Goal: Transaction & Acquisition: Purchase product/service

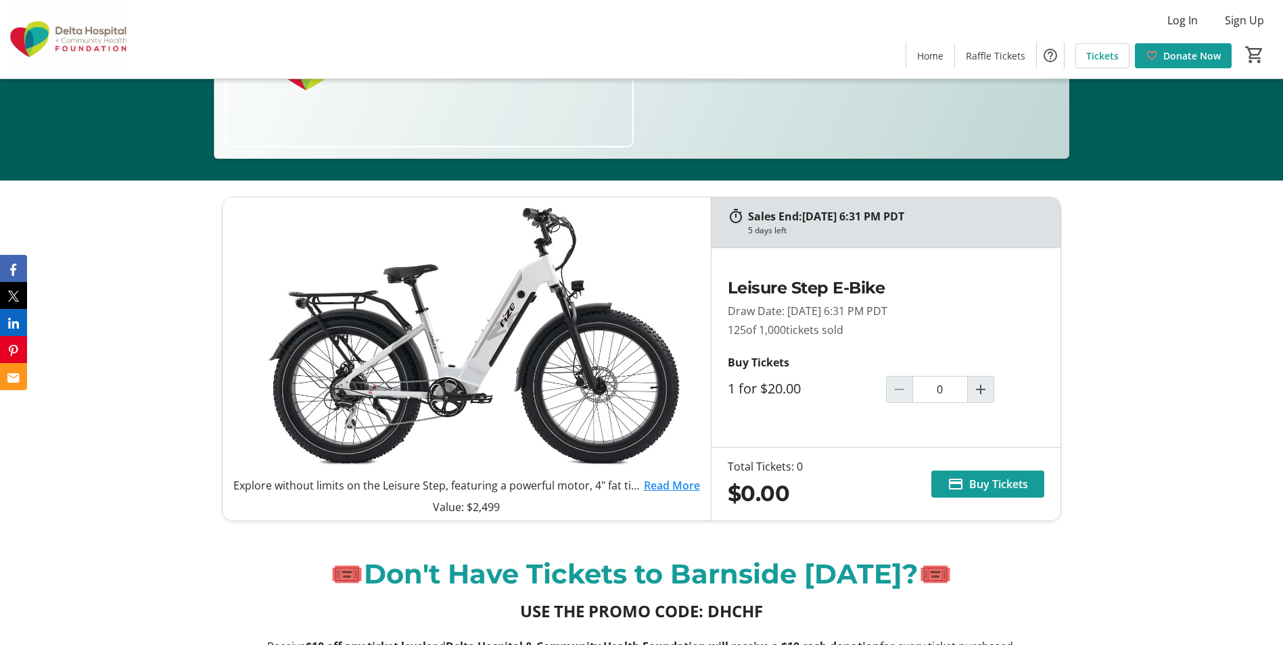
scroll to position [474, 0]
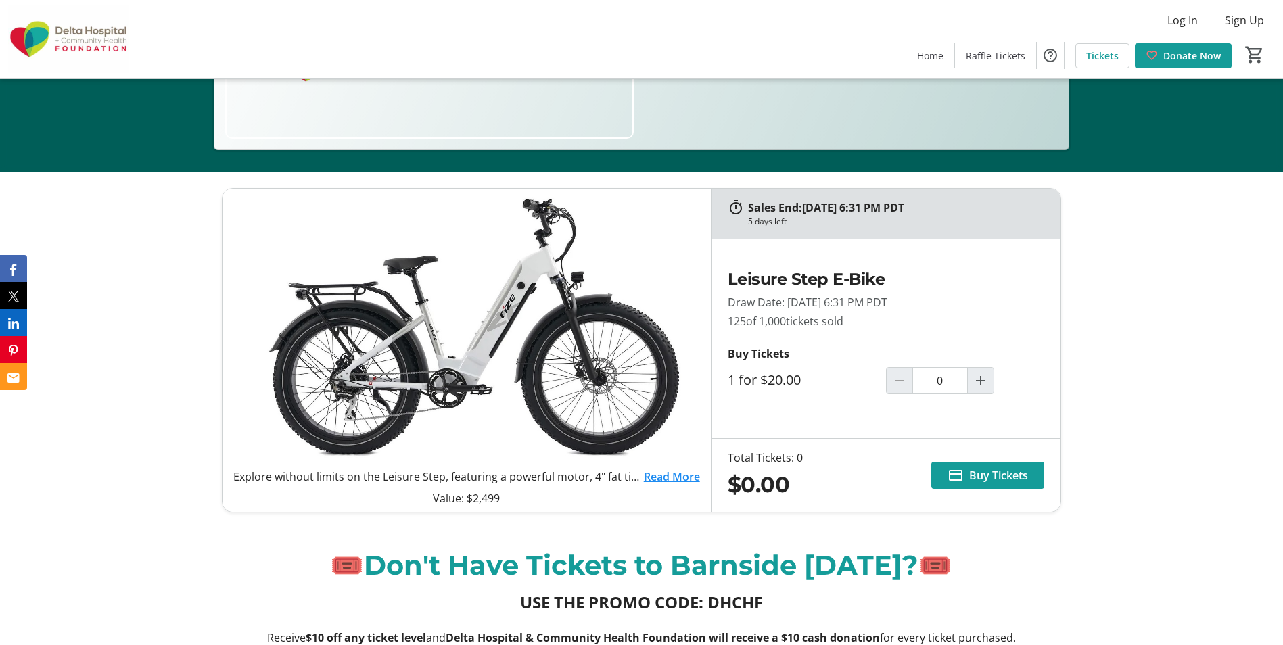
drag, startPoint x: 865, startPoint y: 327, endPoint x: 864, endPoint y: 317, distance: 10.2
click at [731, 319] on p "125 of 1,000 tickets sold" at bounding box center [886, 321] width 317 height 16
click at [823, 348] on p "Buy Tickets" at bounding box center [886, 354] width 317 height 16
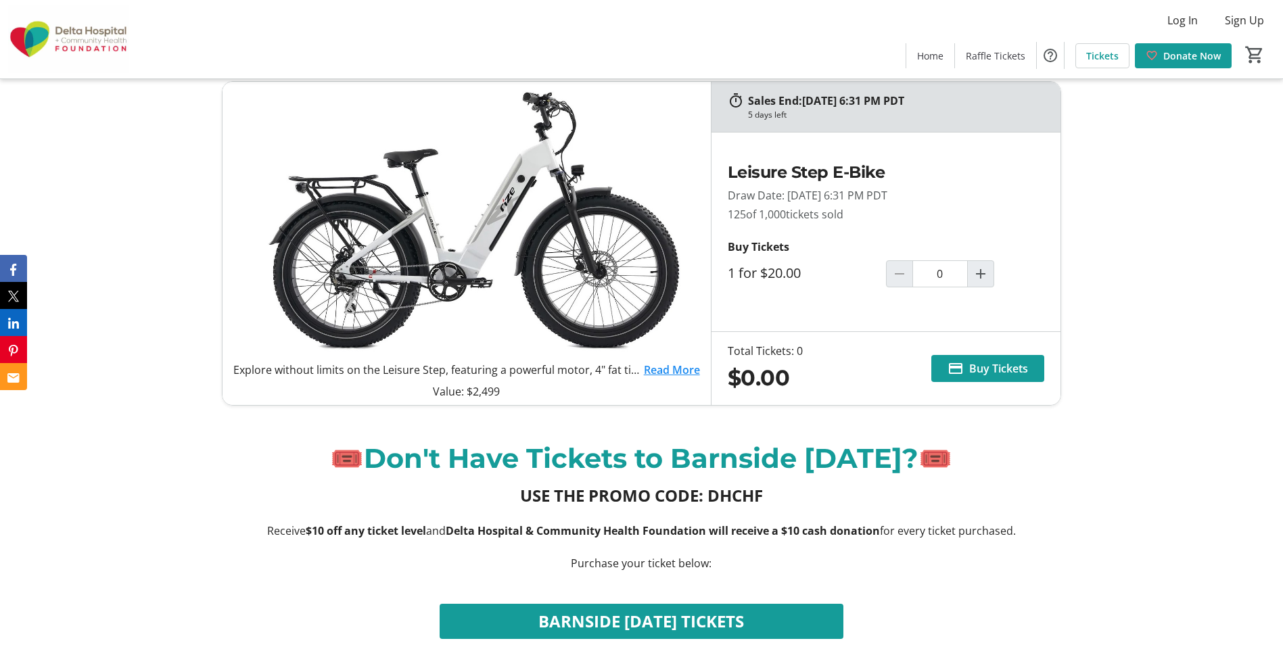
scroll to position [406, 0]
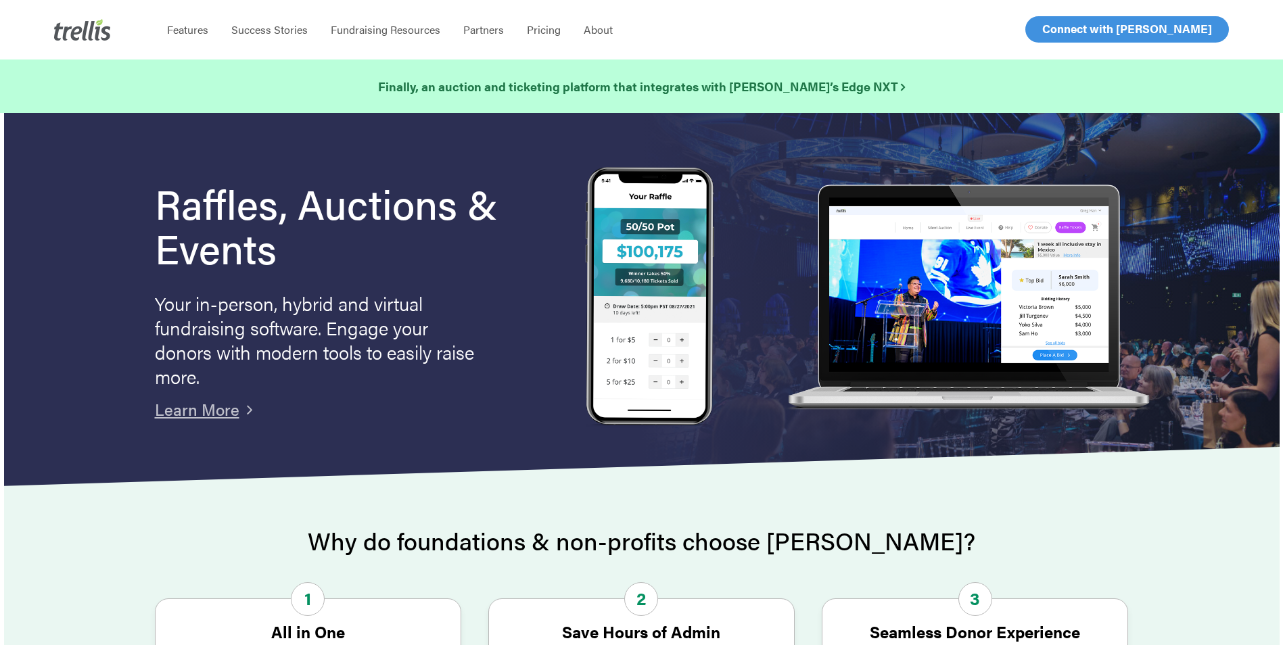
click at [1056, 25] on span "Log In" at bounding box center [1058, 29] width 32 height 16
